Goal: Task Accomplishment & Management: Use online tool/utility

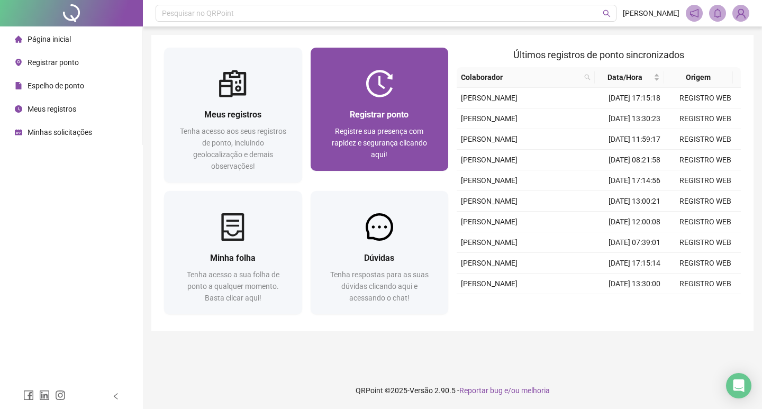
click at [377, 139] on span "Registre sua presença com rapidez e segurança clicando aqui!" at bounding box center [379, 143] width 95 height 32
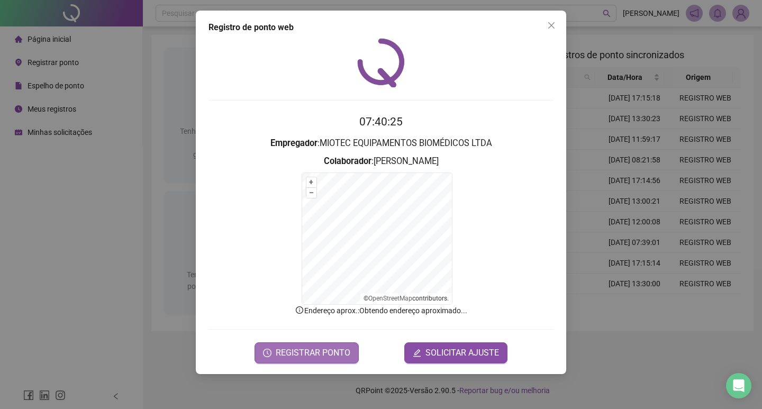
click at [332, 351] on span "REGISTRAR PONTO" at bounding box center [313, 353] width 75 height 13
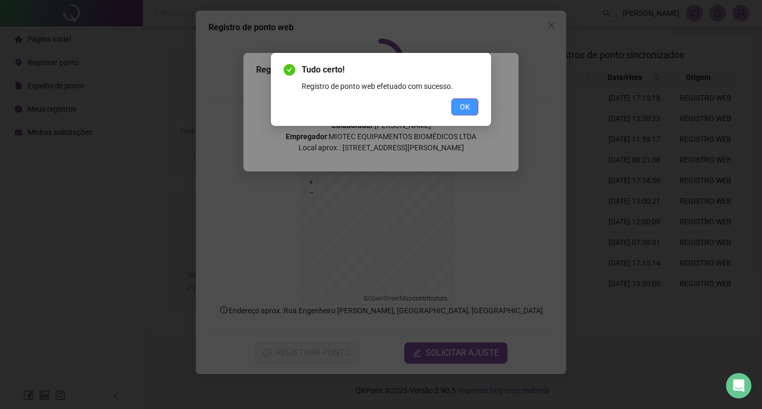
click at [462, 109] on span "OK" at bounding box center [465, 107] width 10 height 12
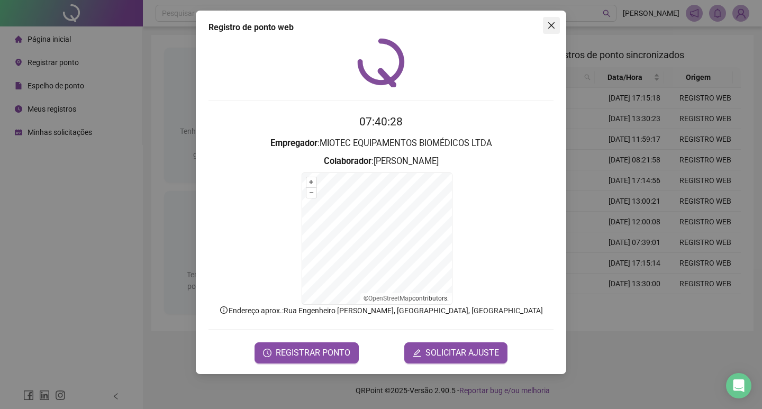
click at [552, 26] on icon "close" at bounding box center [551, 25] width 6 height 6
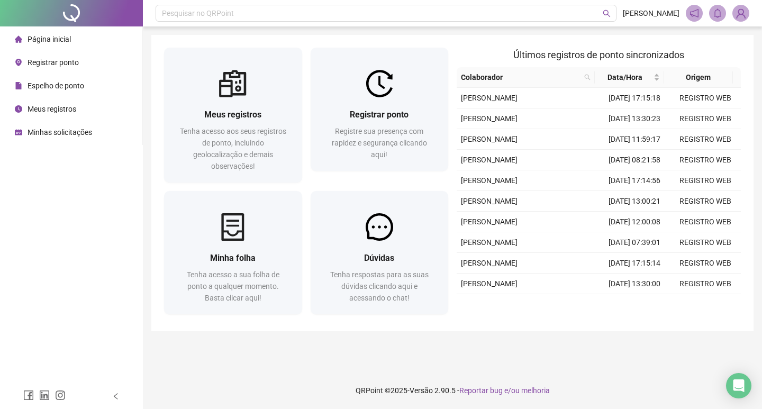
click at [69, 85] on span "Espelho de ponto" at bounding box center [56, 86] width 57 height 8
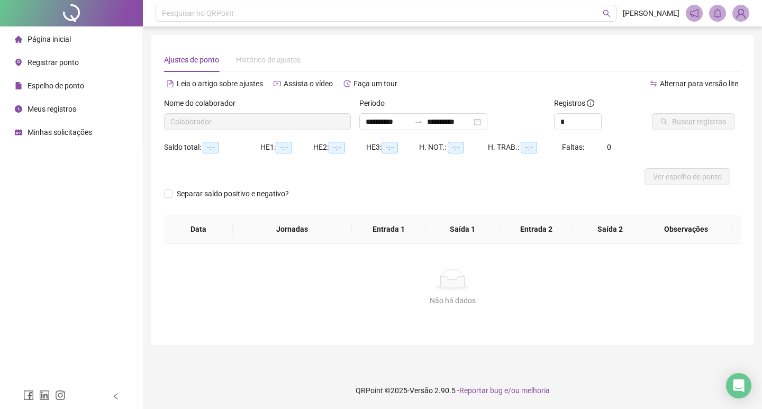
type input "**********"
click at [666, 169] on button "Ver espelho de ponto" at bounding box center [688, 176] width 86 height 17
click at [67, 42] on span "Página inicial" at bounding box center [49, 39] width 43 height 8
